Goal: Check status: Check status

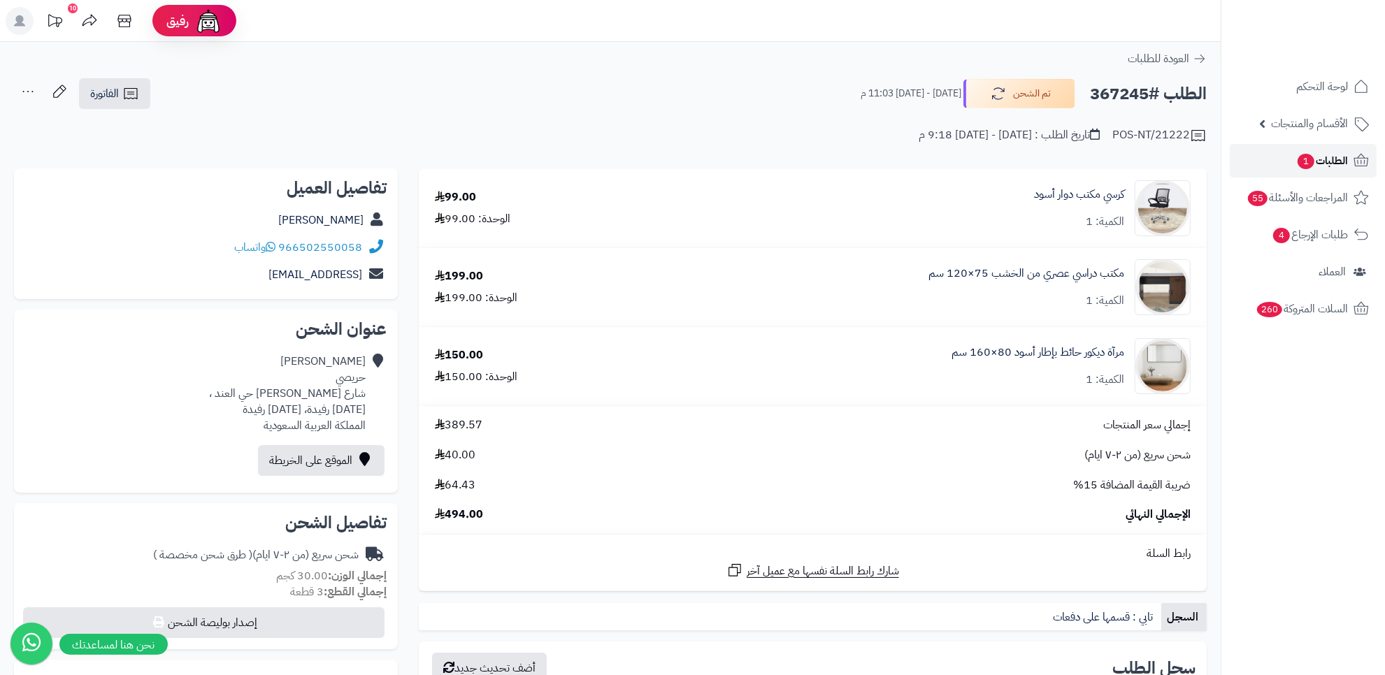
click at [1326, 152] on span "الطلبات 1" at bounding box center [1322, 161] width 52 height 20
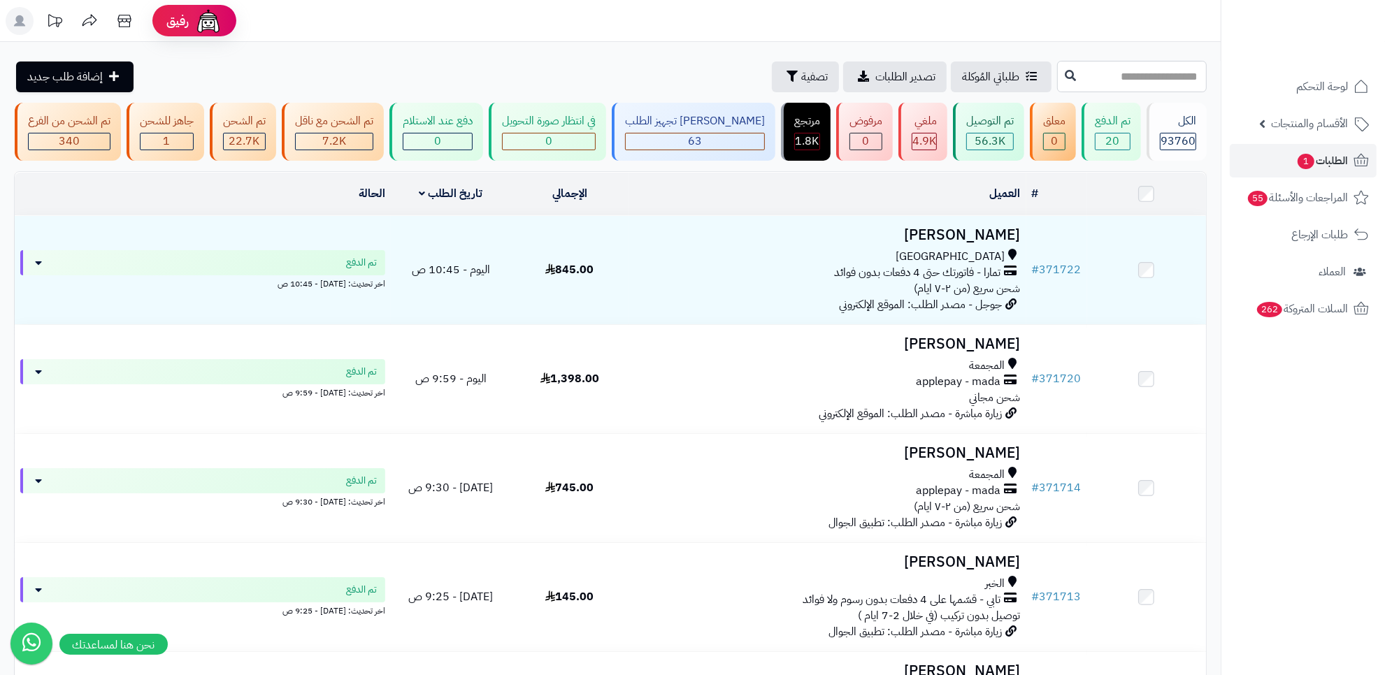
click at [1116, 82] on input "text" at bounding box center [1132, 76] width 150 height 31
paste input "******"
type input "******"
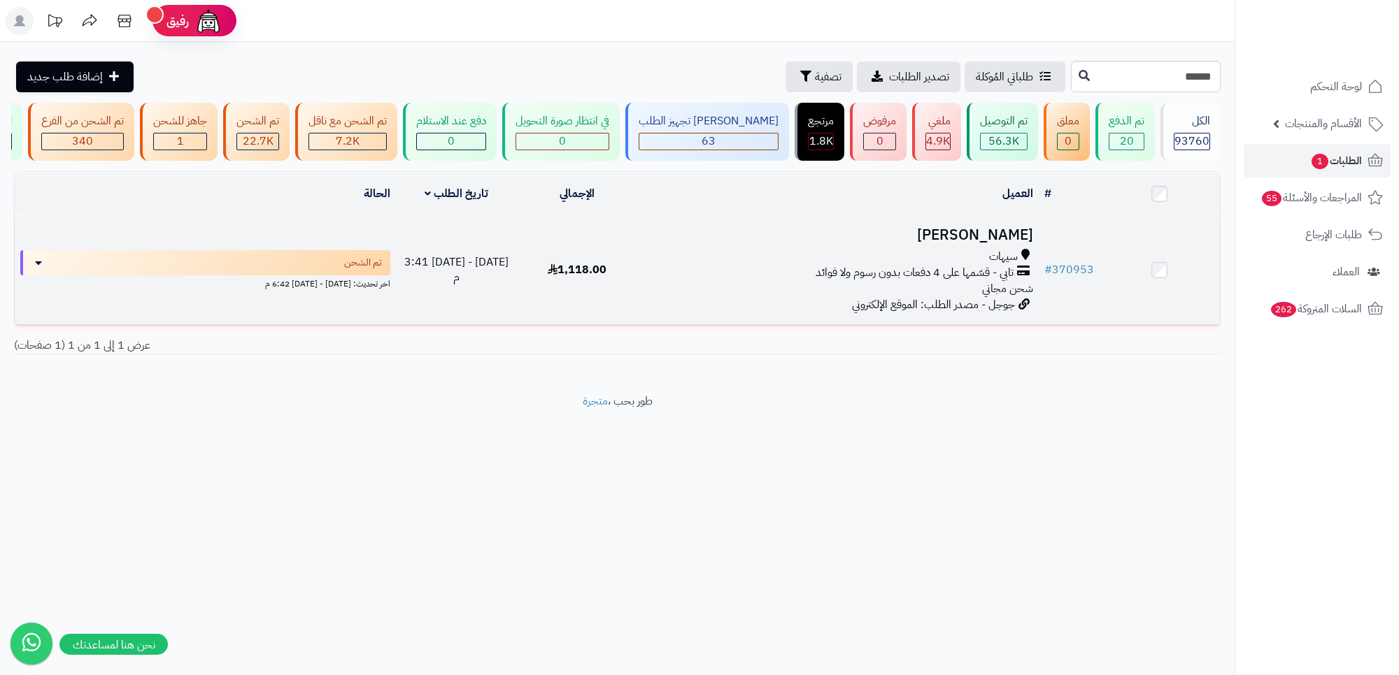
click at [783, 265] on div "سيهات" at bounding box center [838, 257] width 390 height 16
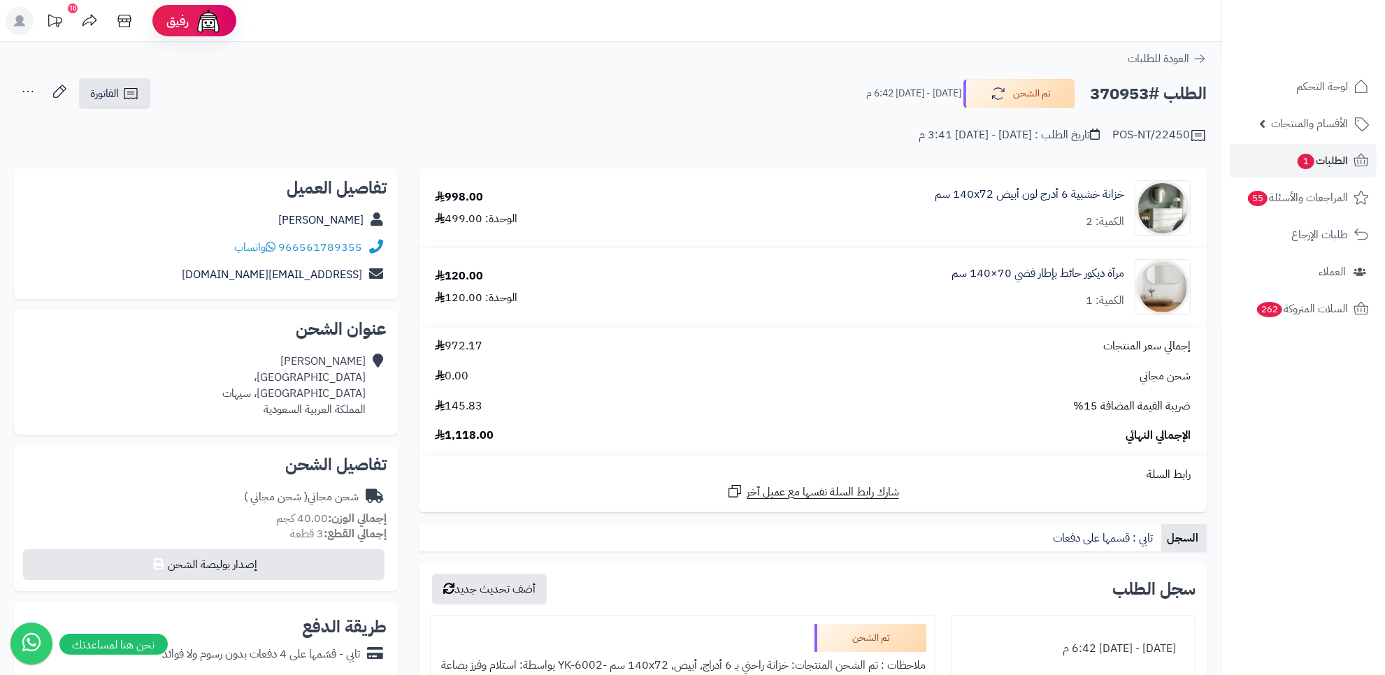
click at [319, 394] on div "Aqeela Ali شارع الخليج، قرطبة، سيهات المملكة العربية السعودية" at bounding box center [293, 386] width 143 height 64
copy div "سيهات"
click at [127, 90] on icon at bounding box center [130, 93] width 17 height 17
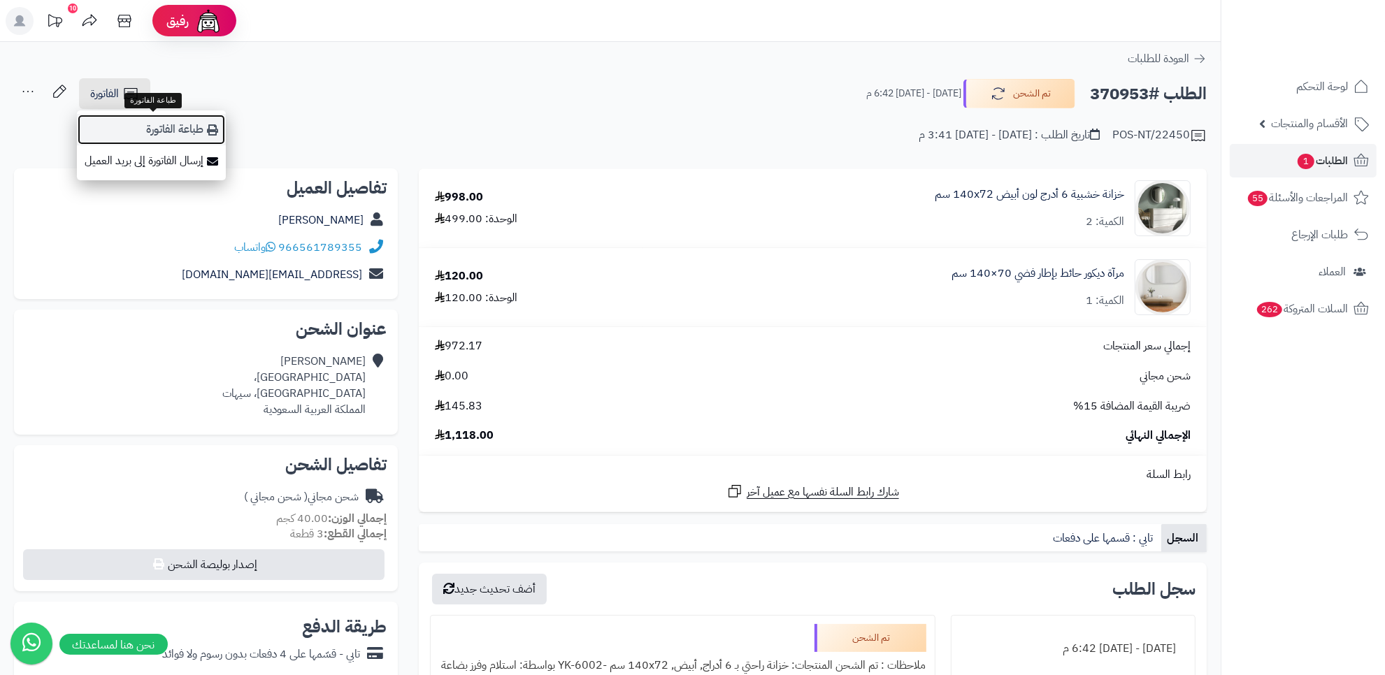
click at [196, 130] on link "طباعة الفاتورة" at bounding box center [151, 129] width 149 height 31
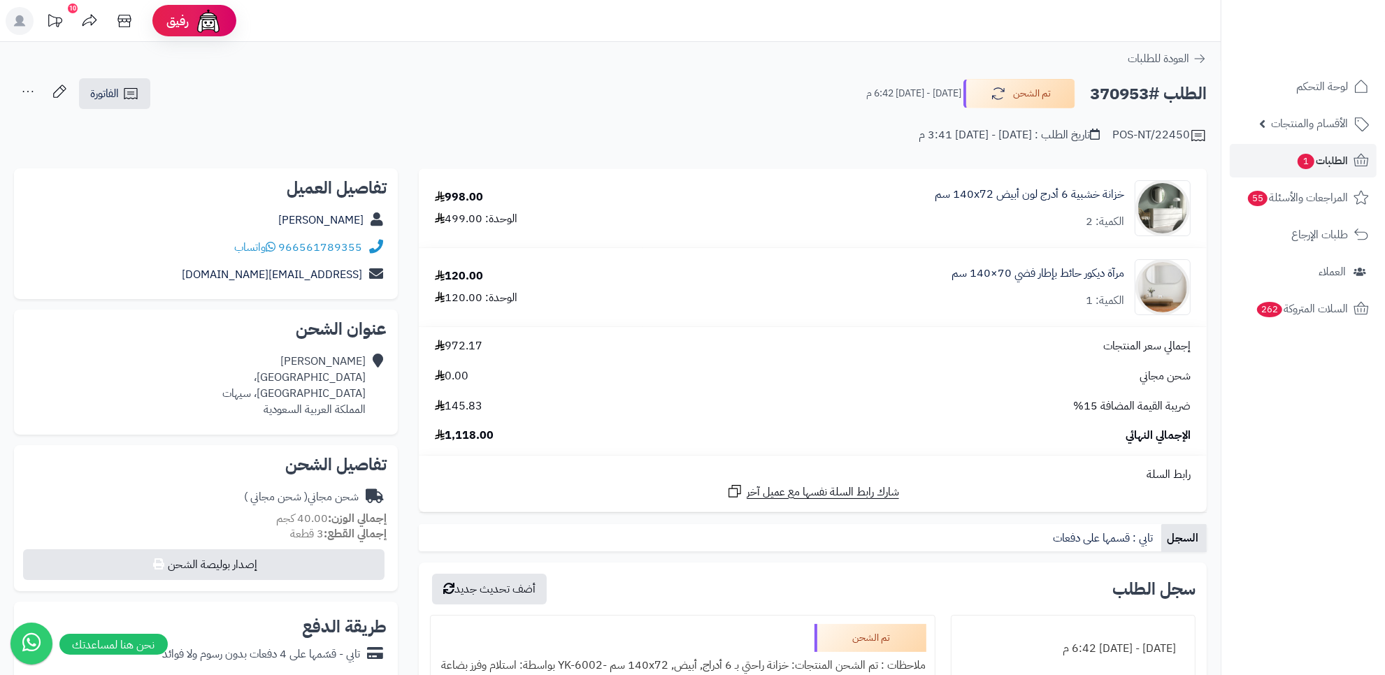
click at [1113, 89] on h2 "الطلب #370953" at bounding box center [1148, 94] width 117 height 29
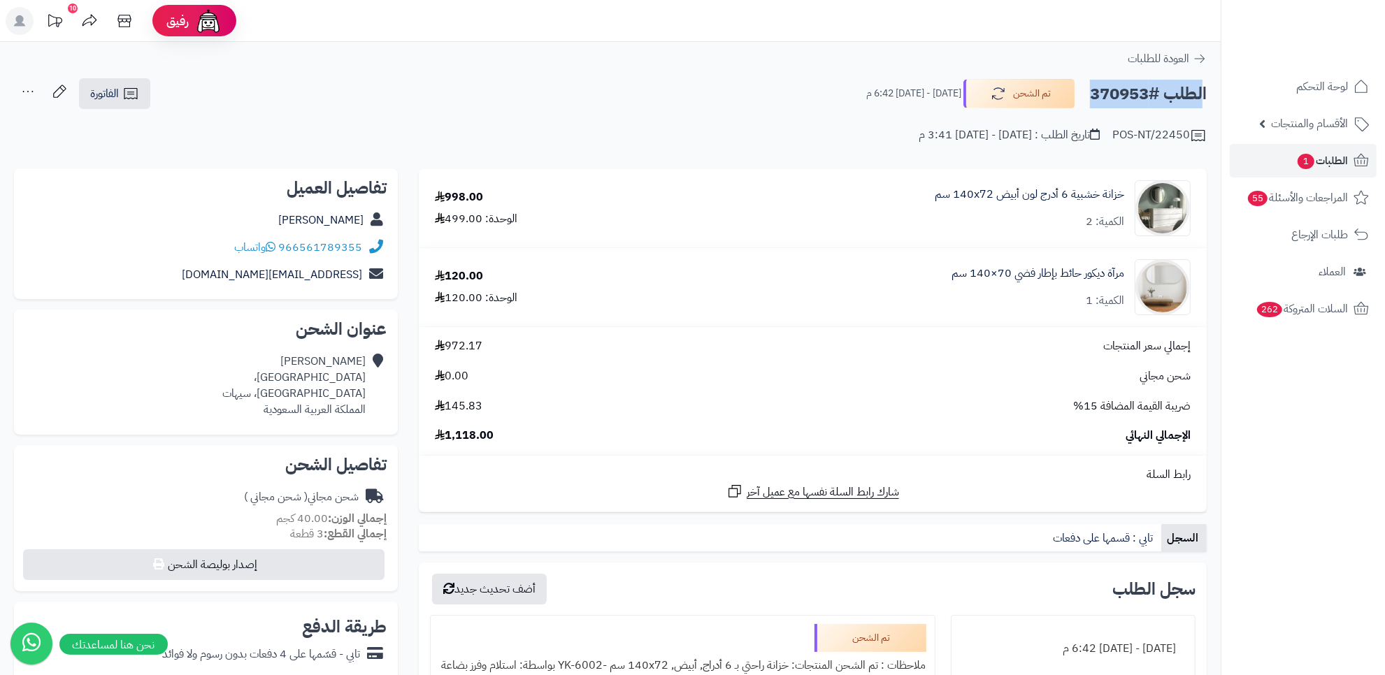
click at [1142, 92] on h2 "الطلب #370953" at bounding box center [1148, 94] width 117 height 29
drag, startPoint x: 1150, startPoint y: 92, endPoint x: 1085, endPoint y: 98, distance: 66.0
click at [1085, 98] on div "الطلب #370953 تم الشحن الأربعاء - ٢٠ أغسطس ٢٠٢٥ - 6:42 م" at bounding box center [1030, 93] width 353 height 29
copy h2 "370953"
click at [1327, 149] on link "الطلبات 1" at bounding box center [1303, 161] width 147 height 34
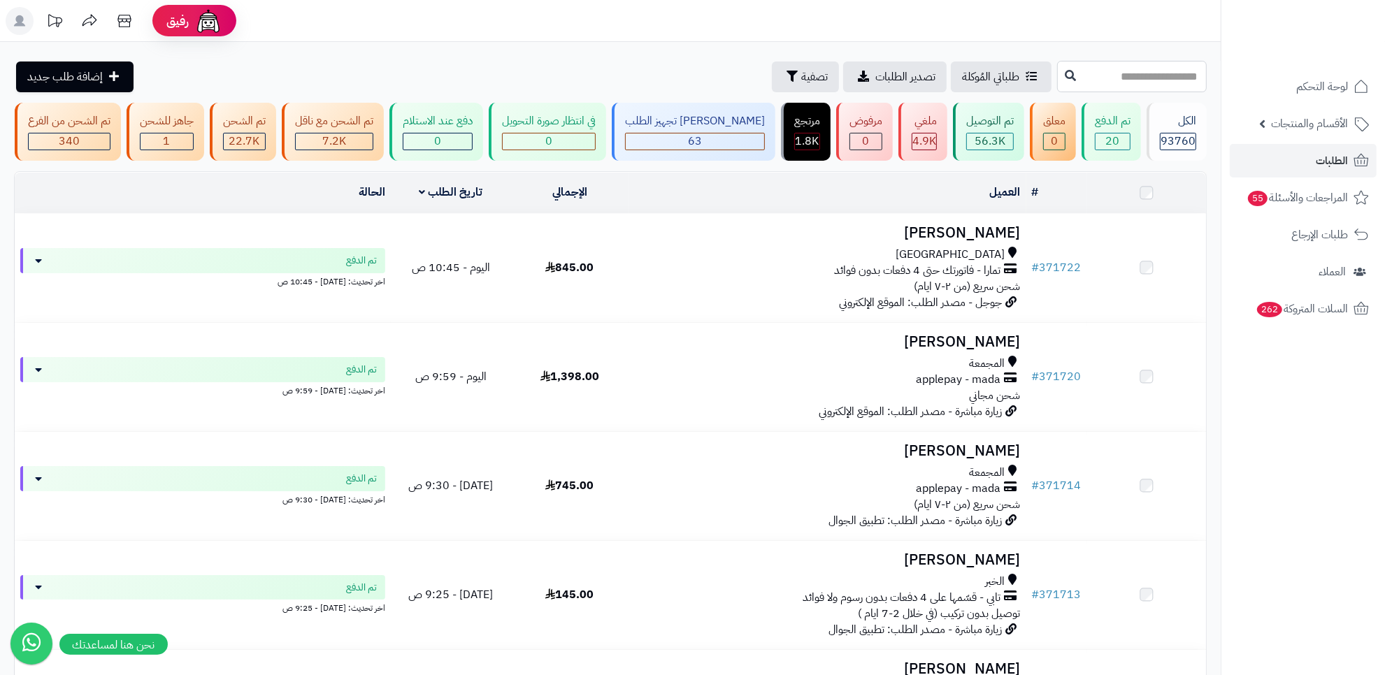
drag, startPoint x: 0, startPoint y: 0, endPoint x: 1142, endPoint y: 85, distance: 1145.0
click at [1144, 89] on input "text" at bounding box center [1132, 76] width 150 height 31
paste input "******"
type input "******"
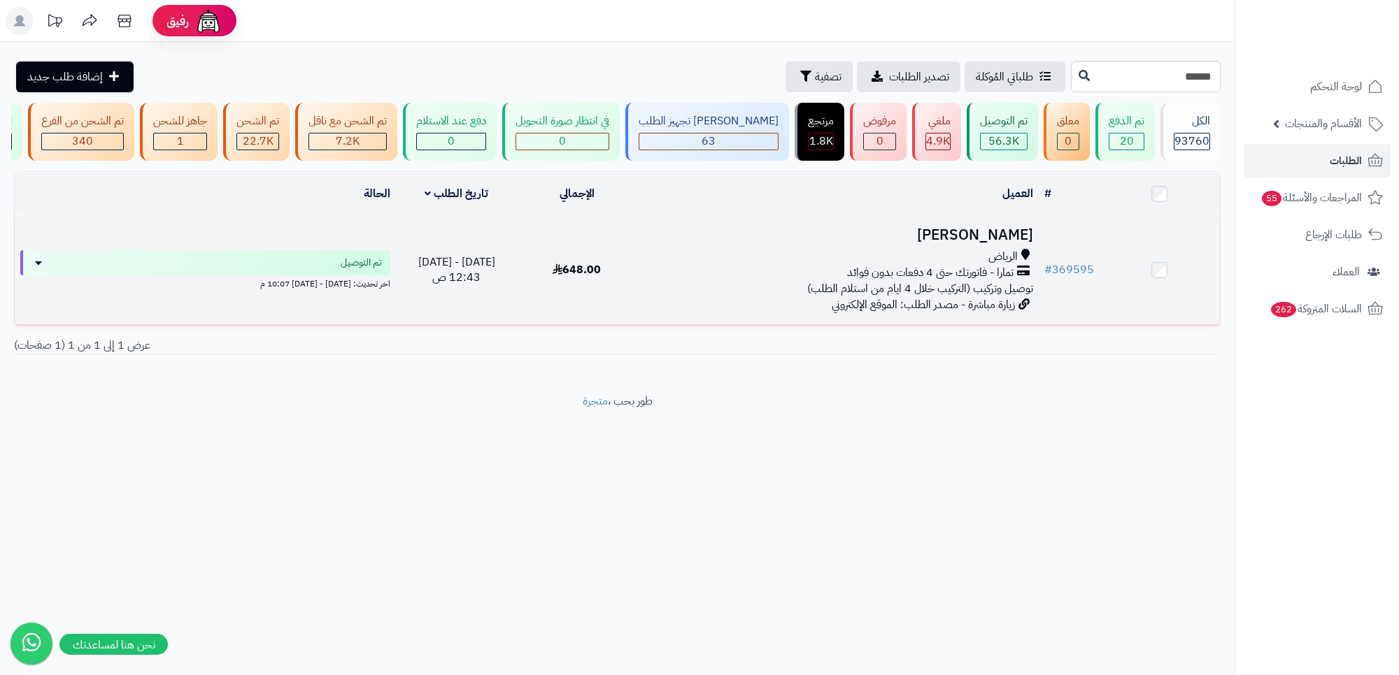
click at [845, 265] on div "الرياض" at bounding box center [838, 257] width 390 height 16
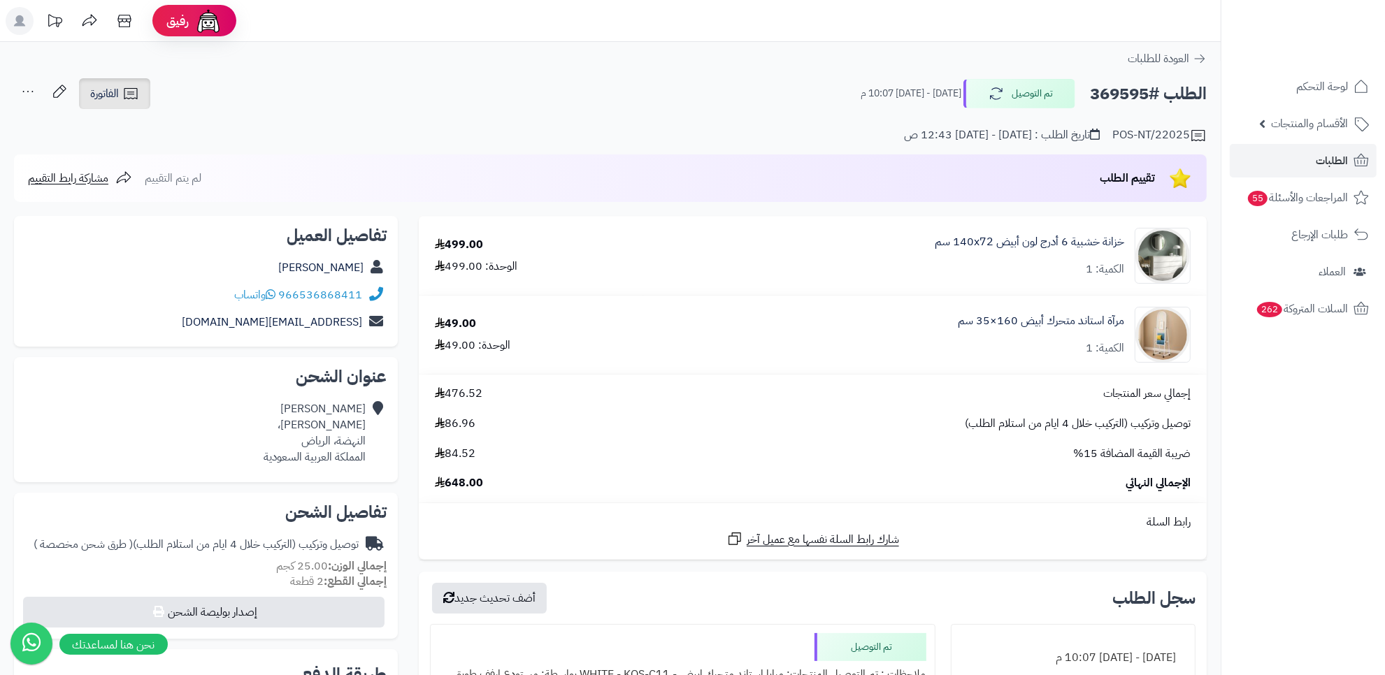
click at [134, 105] on link "الفاتورة" at bounding box center [114, 93] width 71 height 31
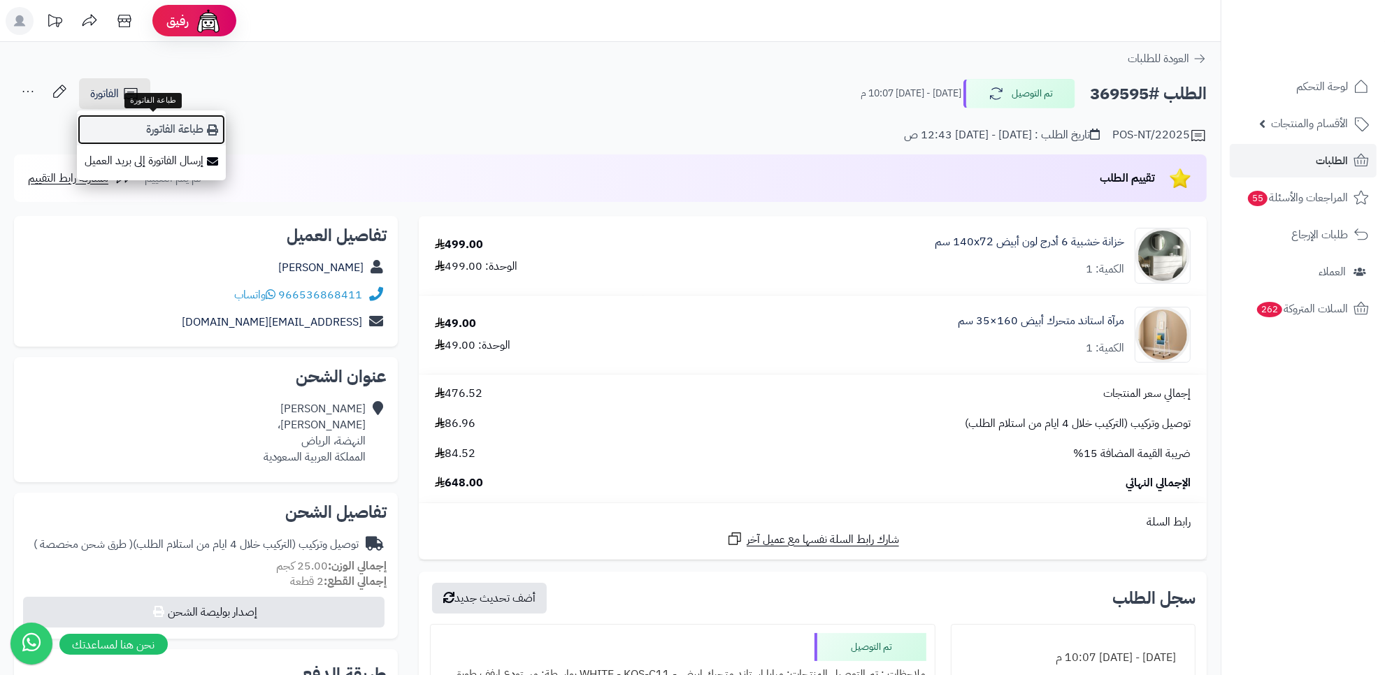
click at [194, 124] on link "طباعة الفاتورة" at bounding box center [151, 129] width 149 height 31
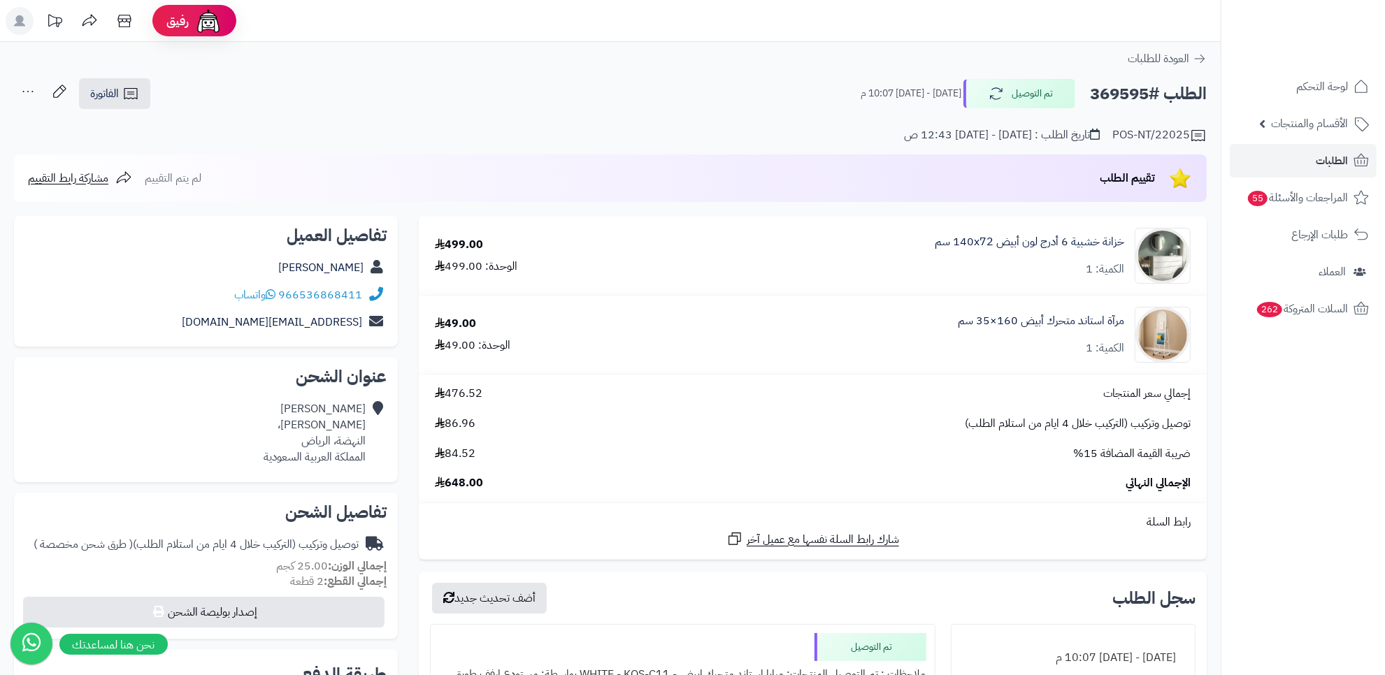
click at [1120, 102] on h2 "الطلب #369595" at bounding box center [1148, 94] width 117 height 29
click at [952, 199] on div "تقييم الطلب لم يتم التقييم مشاركة رابط التقييم" at bounding box center [610, 179] width 1193 height 48
click at [1124, 91] on h2 "الطلب #369595" at bounding box center [1148, 94] width 117 height 29
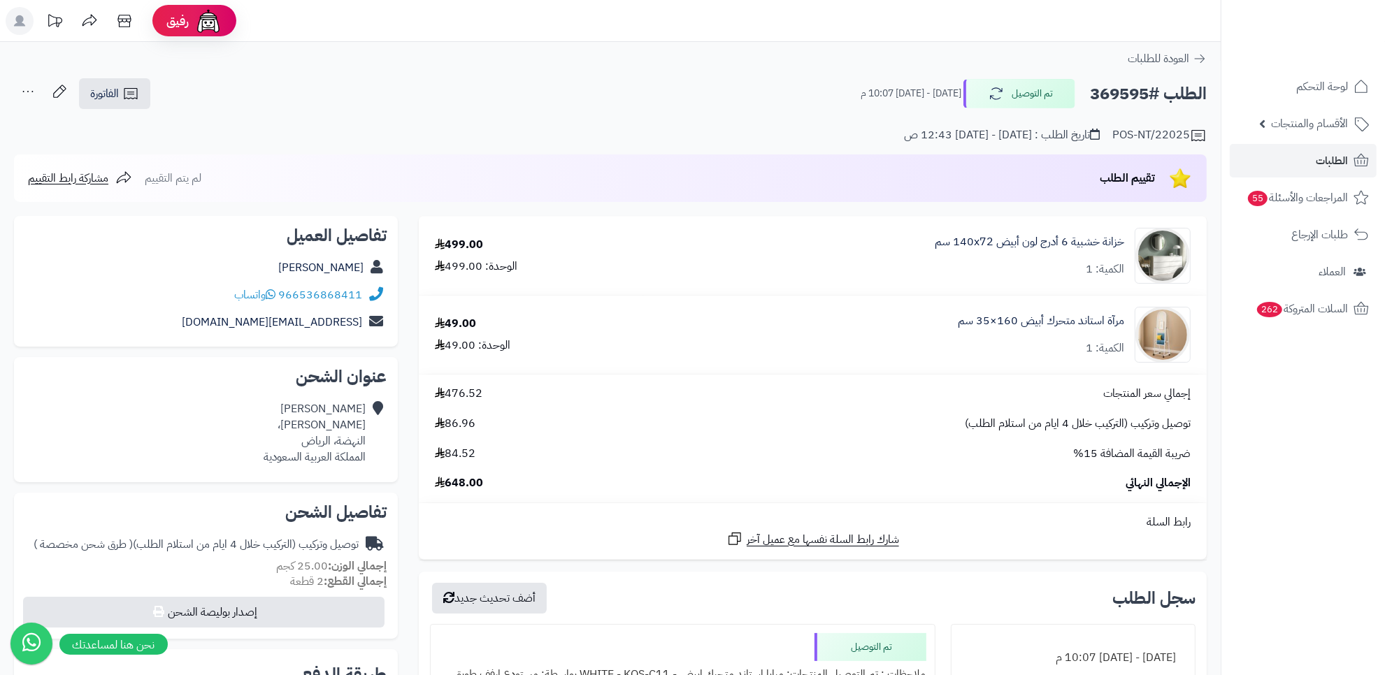
click at [1124, 91] on h2 "الطلب #369595" at bounding box center [1148, 94] width 117 height 29
copy h2 "369595"
click at [1298, 161] on link "الطلبات" at bounding box center [1303, 161] width 147 height 34
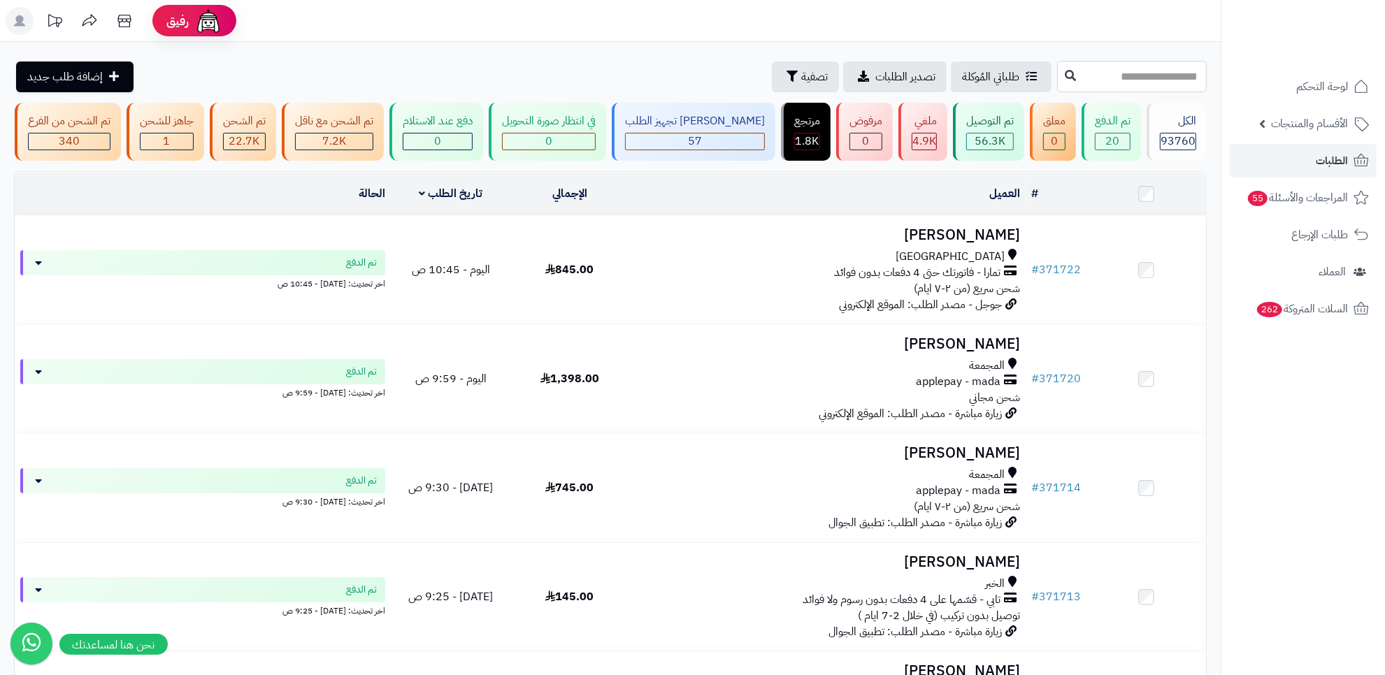
drag, startPoint x: 1044, startPoint y: 85, endPoint x: 1056, endPoint y: 88, distance: 12.2
click at [1057, 85] on input "text" at bounding box center [1132, 76] width 150 height 31
paste input "******"
type input "******"
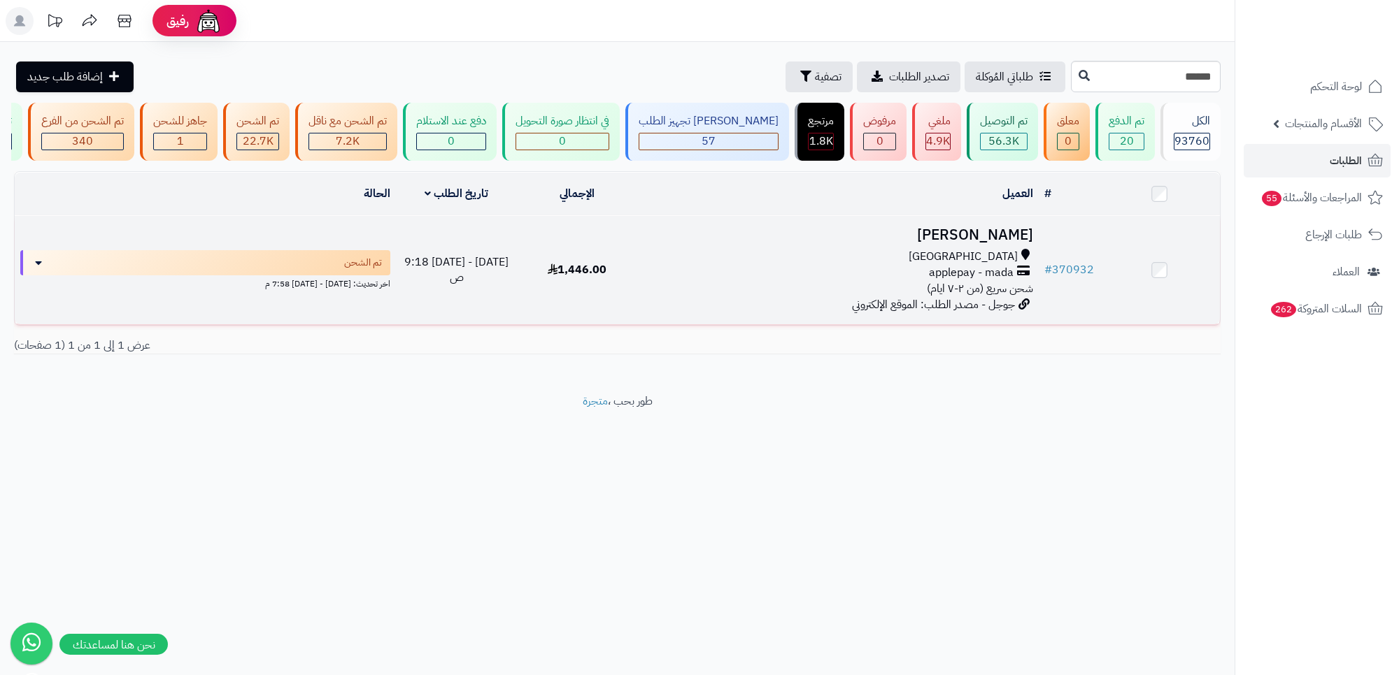
click at [706, 297] on div "[GEOGRAPHIC_DATA] applepay - mada شحن سريع (من ٢-٧ ايام)" at bounding box center [838, 273] width 390 height 48
